Goal: Information Seeking & Learning: Check status

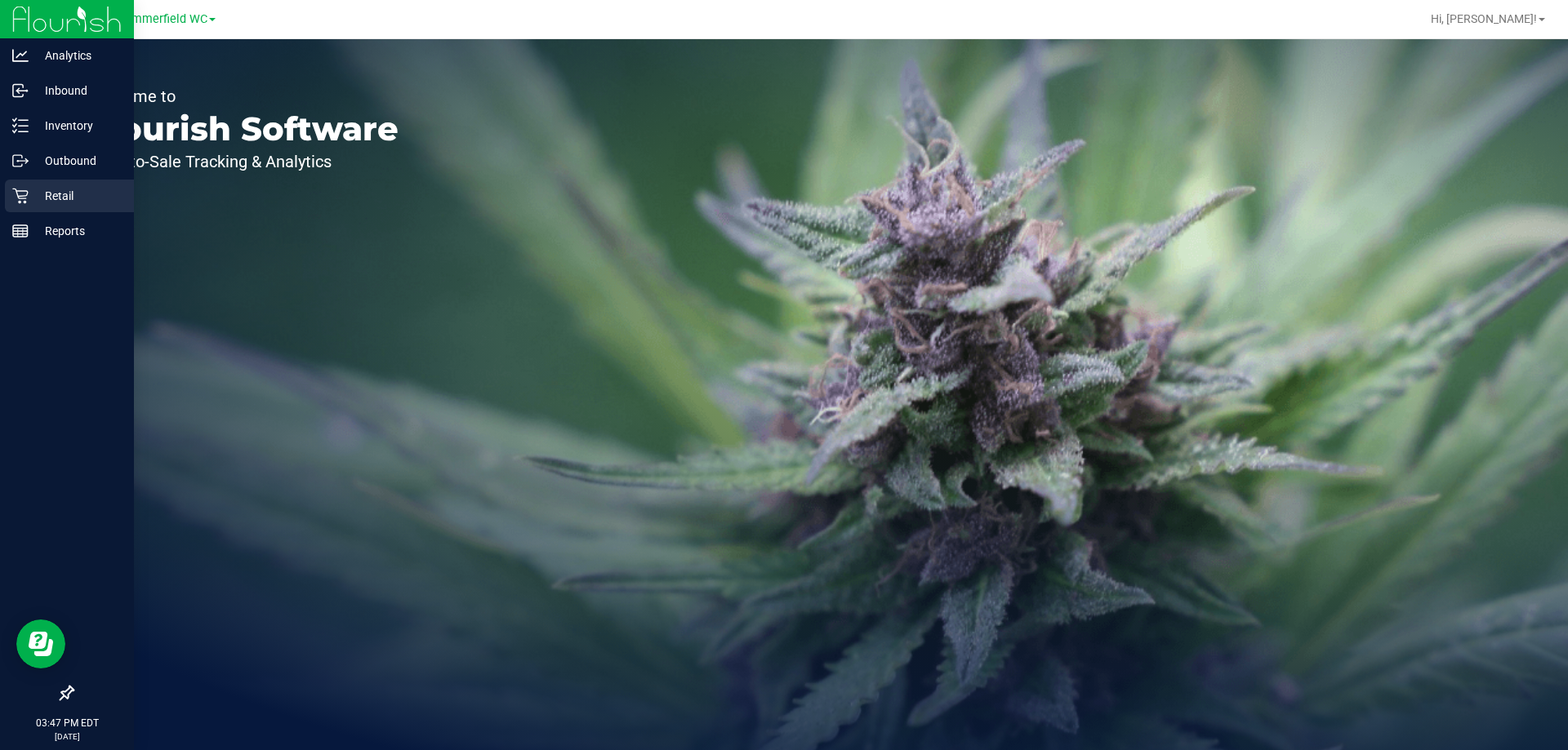
click at [30, 202] on p "Retail" at bounding box center [77, 196] width 98 height 20
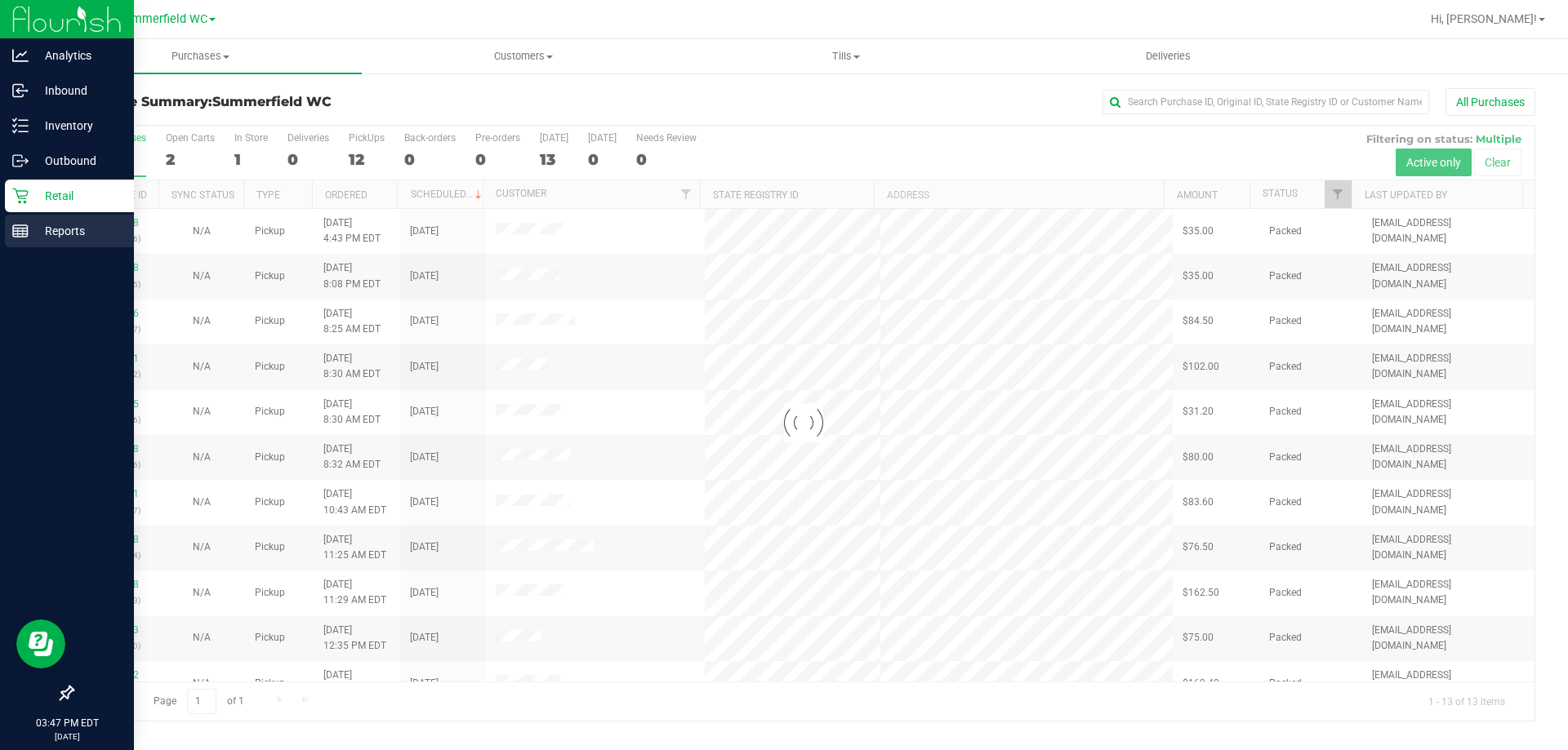
click at [40, 228] on p "Reports" at bounding box center [77, 231] width 98 height 20
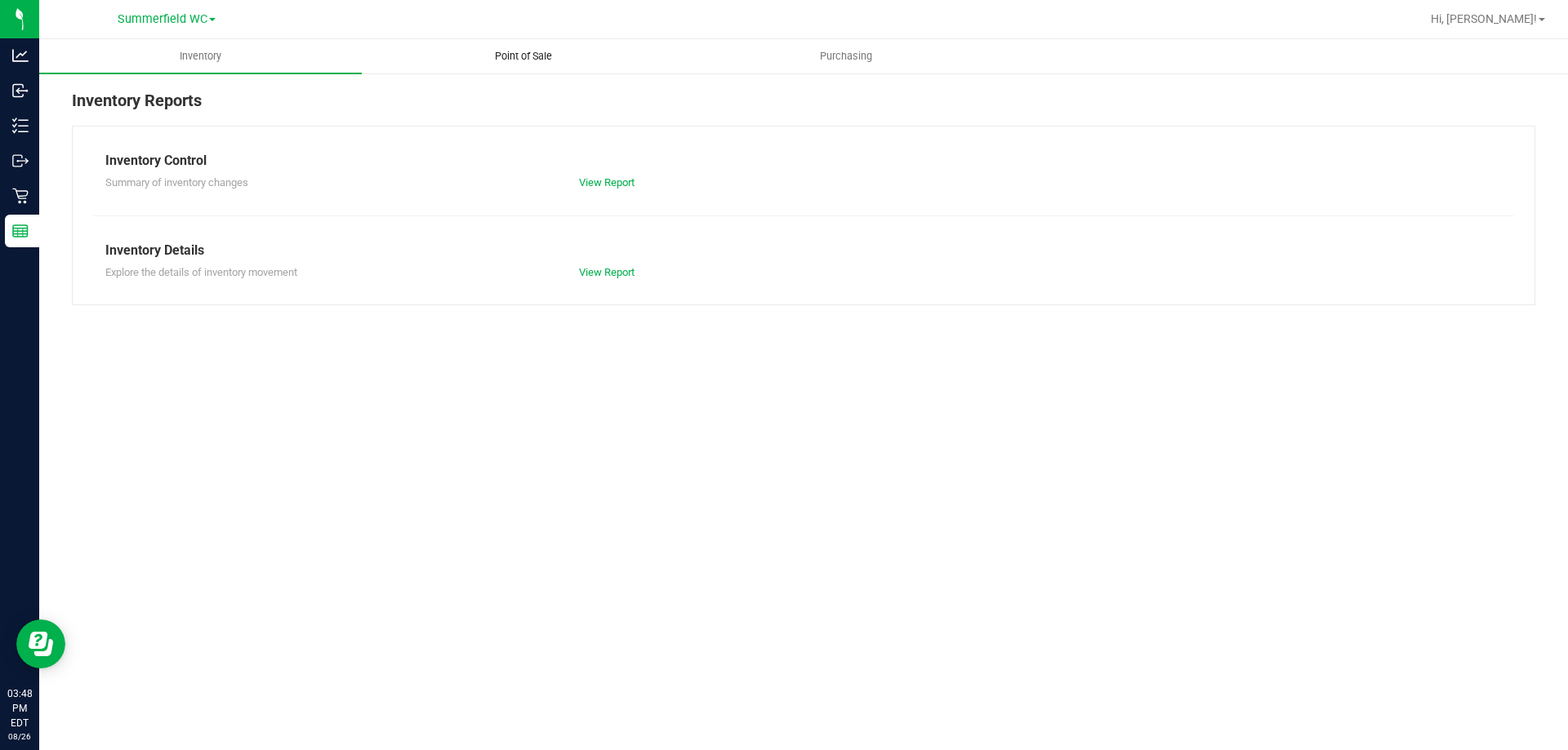
click at [548, 53] on span "Point of Sale" at bounding box center [523, 56] width 101 height 14
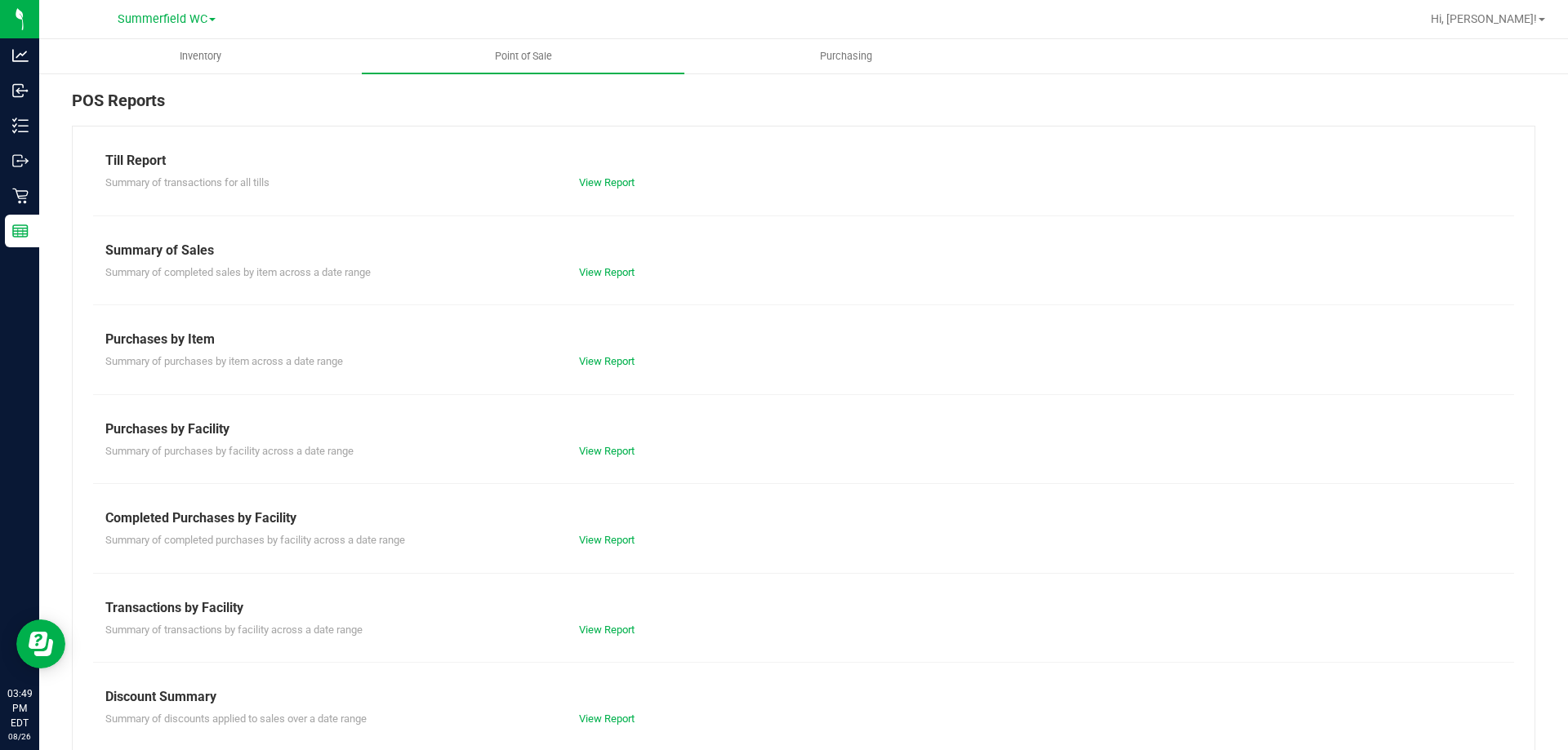
click at [189, 247] on div "Summary of Sales" at bounding box center [803, 251] width 1397 height 20
click at [602, 260] on div "Summary of completed sales by item across a date range View Report" at bounding box center [803, 270] width 1421 height 21
click at [602, 283] on div "Till Report Summary of transactions for all tills View Report Summary of Sales …" at bounding box center [803, 483] width 1464 height 716
click at [603, 271] on link "View Report" at bounding box center [607, 273] width 56 height 13
